Goal: Information Seeking & Learning: Find specific page/section

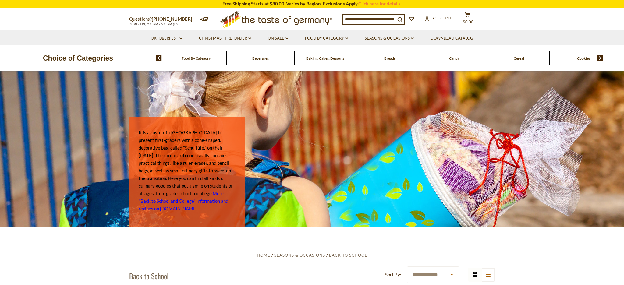
click at [197, 61] on div "Food By Category" at bounding box center [196, 58] width 62 height 14
click at [196, 56] on span "Food By Category" at bounding box center [196, 58] width 29 height 5
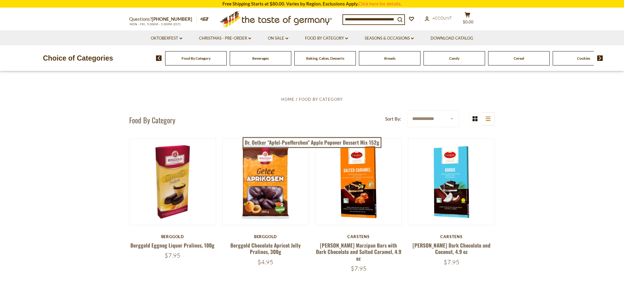
click at [349, 17] on input at bounding box center [369, 19] width 52 height 9
click at [601, 59] on img at bounding box center [600, 57] width 6 height 5
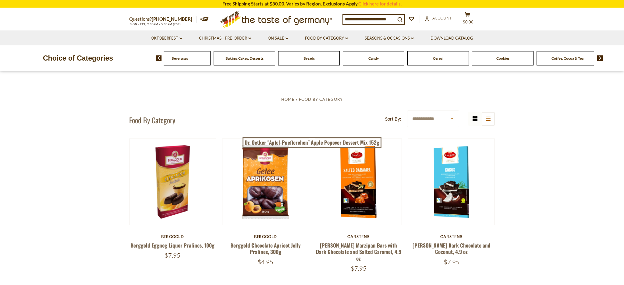
click at [601, 58] on img at bounding box center [600, 57] width 6 height 5
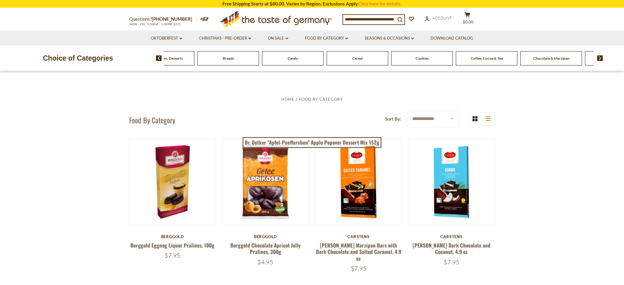
click at [601, 58] on img at bounding box center [600, 57] width 6 height 5
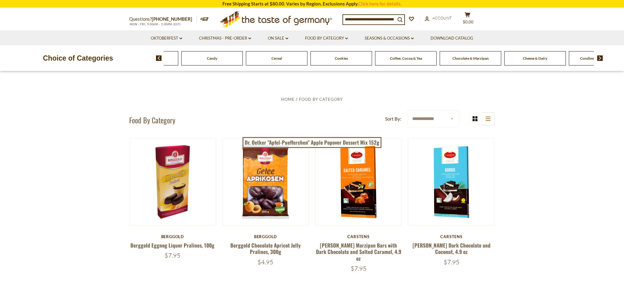
click at [601, 58] on img at bounding box center [600, 57] width 6 height 5
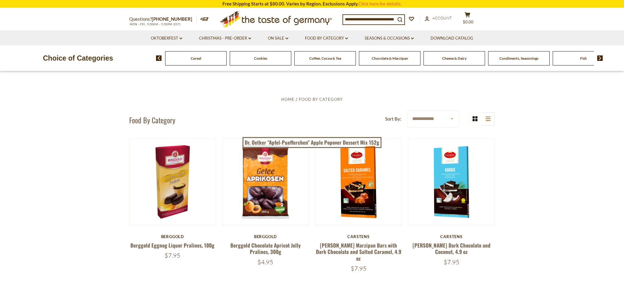
click at [601, 58] on img at bounding box center [600, 57] width 6 height 5
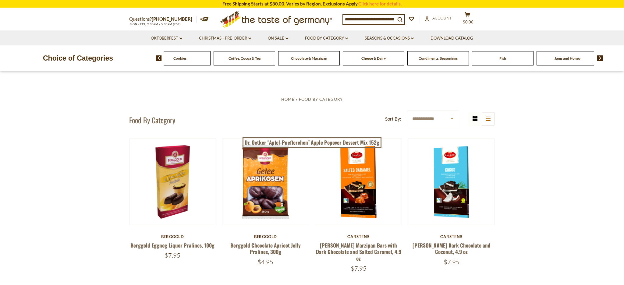
click at [601, 58] on img at bounding box center [600, 57] width 6 height 5
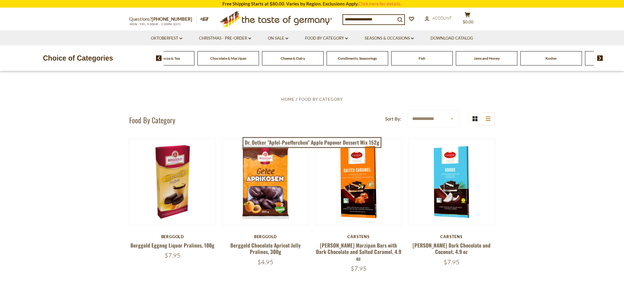
click at [601, 58] on img at bounding box center [600, 57] width 6 height 5
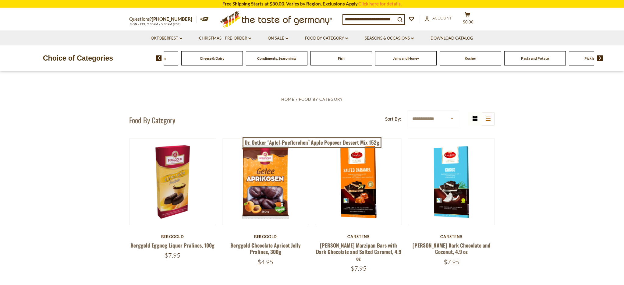
click at [601, 58] on img at bounding box center [600, 57] width 6 height 5
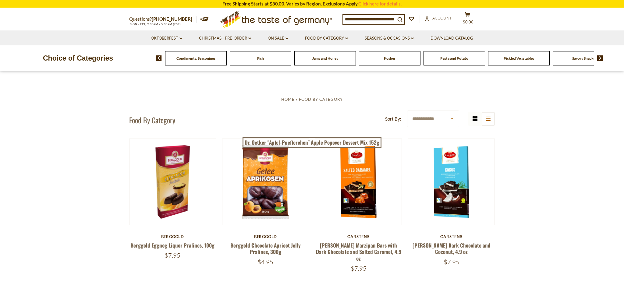
click at [393, 61] on div "Kosher" at bounding box center [390, 58] width 62 height 14
click at [389, 61] on div "Kosher" at bounding box center [390, 58] width 62 height 14
click at [603, 59] on img at bounding box center [600, 57] width 6 height 5
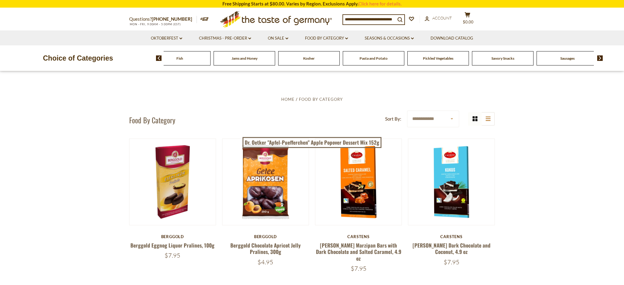
click at [603, 59] on img at bounding box center [600, 57] width 6 height 5
click at [493, 60] on span "Sausages" at bounding box center [500, 58] width 14 height 5
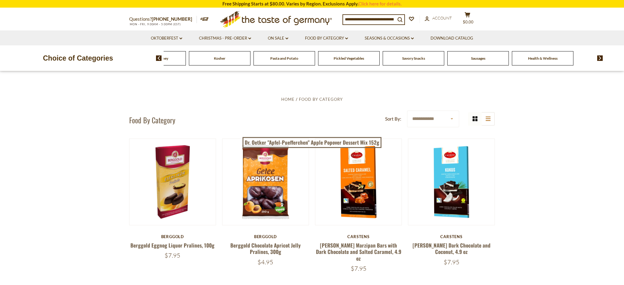
click at [486, 55] on div "Sausages" at bounding box center [478, 58] width 62 height 14
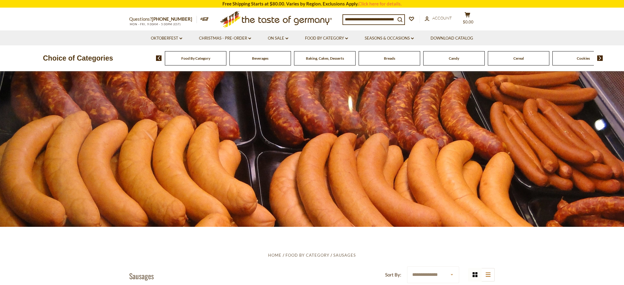
click at [347, 18] on input at bounding box center [369, 19] width 52 height 9
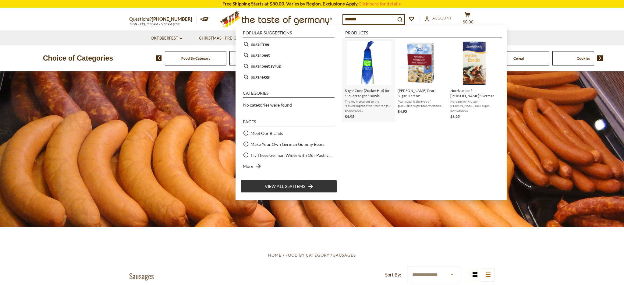
type input "*****"
click at [370, 75] on img "Instant Search Results" at bounding box center [369, 63] width 44 height 44
